Goal: Navigation & Orientation: Find specific page/section

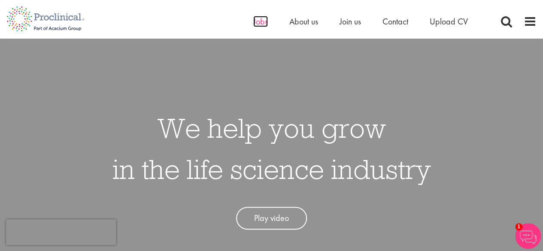
click at [262, 21] on span "Jobs" at bounding box center [260, 21] width 15 height 11
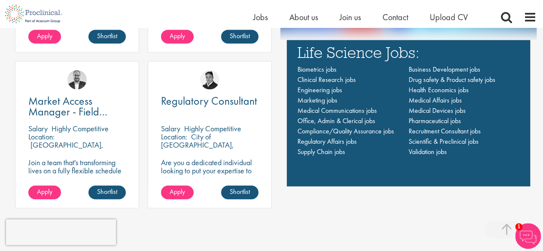
scroll to position [603, 0]
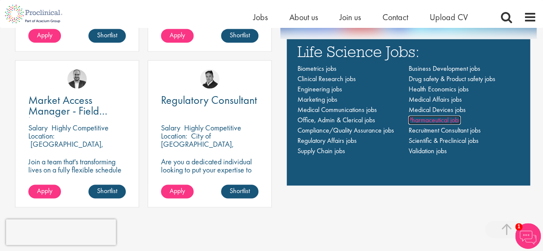
click at [433, 121] on span "Pharmaceutical jobs" at bounding box center [434, 119] width 52 height 9
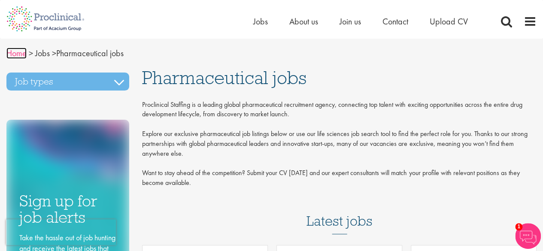
click at [19, 58] on link "Home" at bounding box center [16, 53] width 20 height 11
